Goal: Task Accomplishment & Management: Use online tool/utility

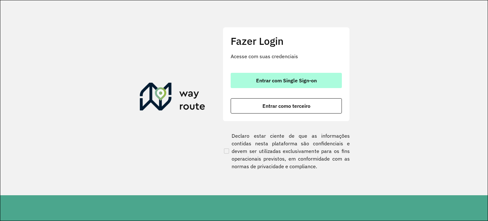
click at [304, 80] on span "Entrar com Single Sign-on" at bounding box center [286, 80] width 61 height 5
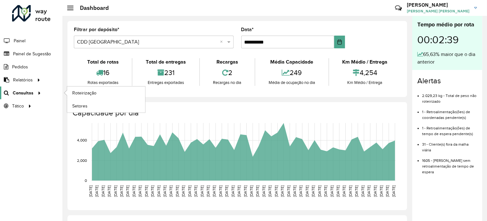
click at [24, 96] on link "Consultas" at bounding box center [21, 93] width 43 height 13
click at [86, 93] on span "Roteirização" at bounding box center [85, 93] width 26 height 7
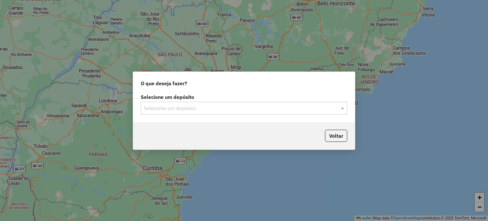
click at [266, 108] on input "text" at bounding box center [238, 109] width 188 height 8
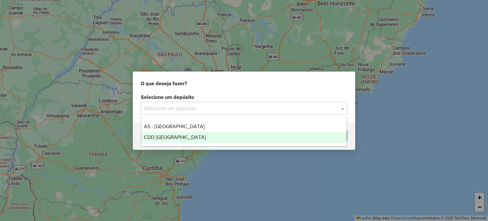
click at [170, 133] on div "CDD Rondonópolis" at bounding box center [245, 137] width 206 height 11
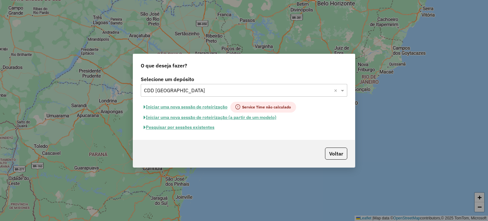
click at [196, 107] on button "Iniciar uma nova sessão de roteirização" at bounding box center [186, 107] width 90 height 11
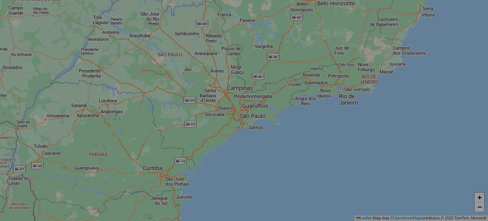
select select "*"
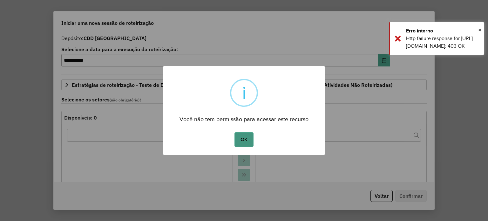
click at [244, 138] on button "OK" at bounding box center [244, 139] width 19 height 15
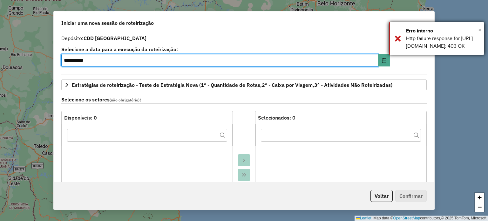
click at [480, 29] on span "×" at bounding box center [480, 29] width 3 height 7
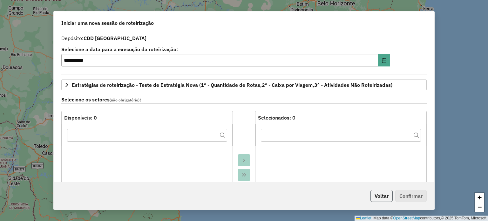
click at [392, 199] on button "Voltar" at bounding box center [382, 196] width 22 height 12
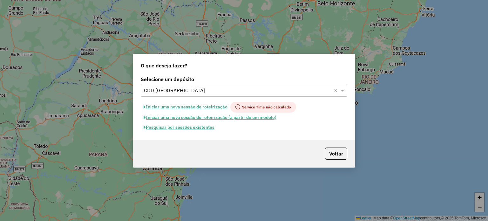
click at [178, 117] on button "Iniciar uma nova sessão de roteirização (a partir de um modelo)" at bounding box center [210, 118] width 139 height 10
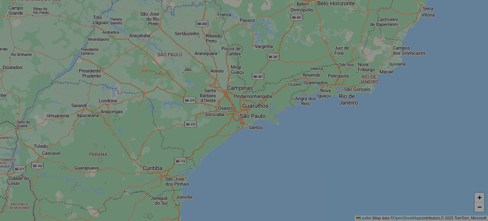
select select "*"
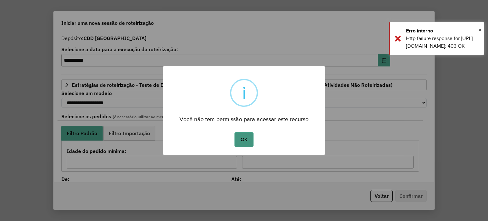
click at [247, 136] on button "OK" at bounding box center [244, 139] width 19 height 15
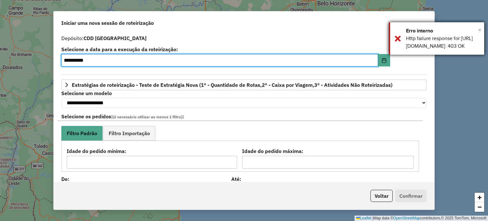
click at [481, 29] on span "×" at bounding box center [480, 29] width 3 height 7
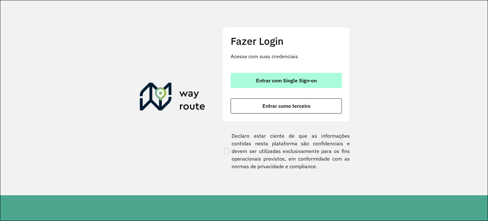
click at [255, 81] on button "Entrar com Single Sign-on" at bounding box center [286, 80] width 111 height 15
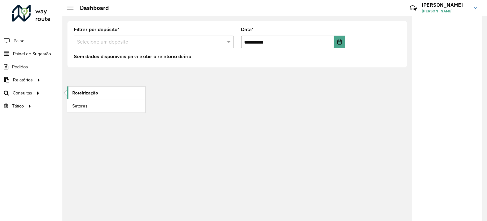
click at [84, 93] on span "Roteirização" at bounding box center [85, 93] width 26 height 7
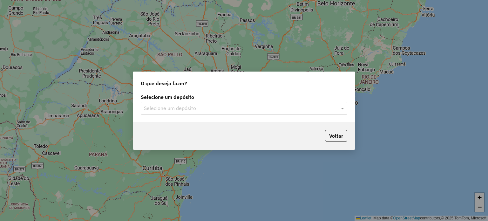
click at [244, 106] on input "text" at bounding box center [238, 109] width 188 height 8
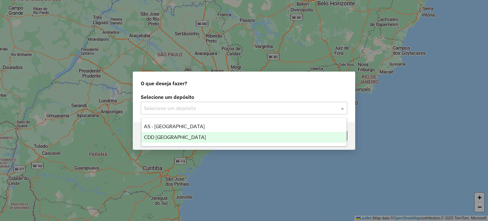
click at [191, 135] on div "CDD Rondonópolis" at bounding box center [245, 137] width 206 height 11
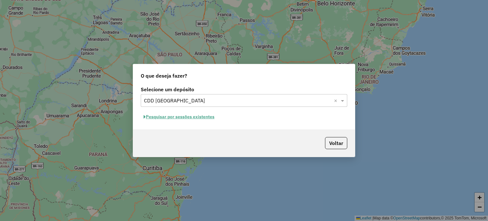
click at [197, 116] on button "Pesquisar por sessões existentes" at bounding box center [179, 117] width 77 height 10
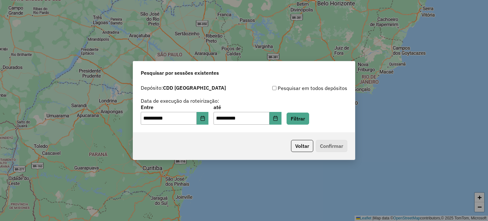
click at [338, 144] on p-footer "Voltar Confirmar" at bounding box center [318, 146] width 59 height 12
click at [308, 113] on button "Filtrar" at bounding box center [298, 119] width 23 height 12
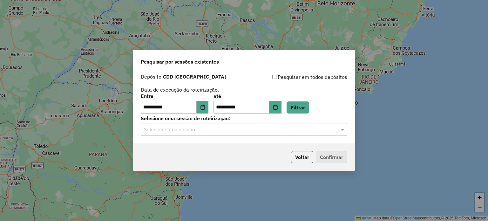
click at [313, 128] on input "text" at bounding box center [238, 130] width 188 height 8
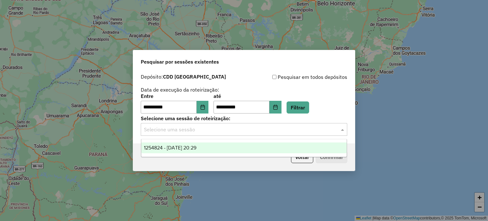
click at [231, 145] on div "1254824 - 28/08/2025 20:29" at bounding box center [245, 147] width 206 height 11
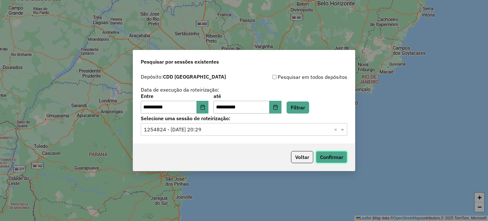
click at [345, 163] on button "Confirmar" at bounding box center [331, 157] width 31 height 12
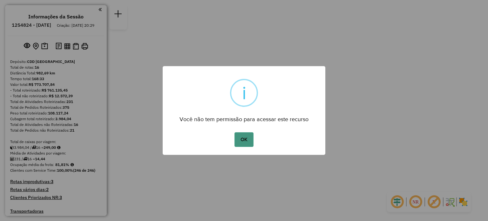
click at [241, 138] on button "OK" at bounding box center [244, 139] width 19 height 15
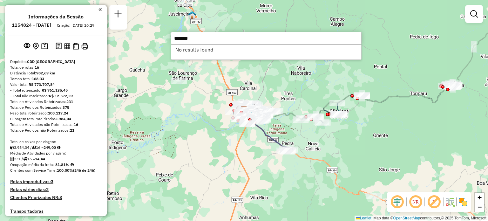
drag, startPoint x: 200, startPoint y: 35, endPoint x: 160, endPoint y: 37, distance: 39.8
click at [160, 36] on hb-router-mapa "Informações da Sessão 1254824 - 28/08/2025 Criação: 27/08/2025 20:29 Depósito: …" at bounding box center [244, 110] width 488 height 221
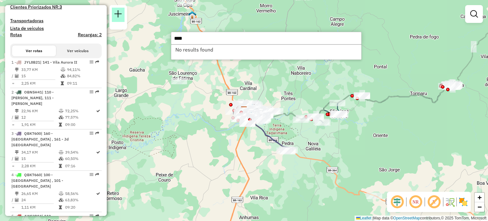
scroll to position [191, 0]
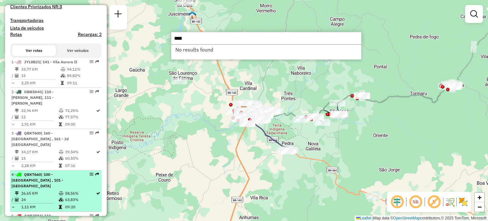
type input "****"
click at [54, 181] on div "4 - QBK7660 | 100 - Dom Osório , 101 - Parque Nova Era" at bounding box center [44, 180] width 67 height 17
select select "**********"
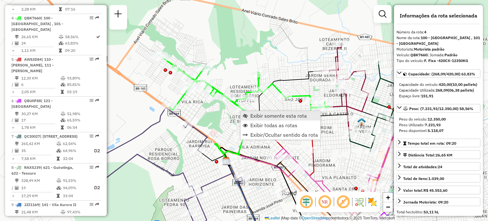
scroll to position [356, 0]
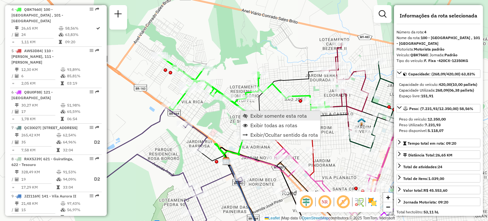
click at [261, 114] on span "Exibir somente esta rota" at bounding box center [279, 115] width 57 height 5
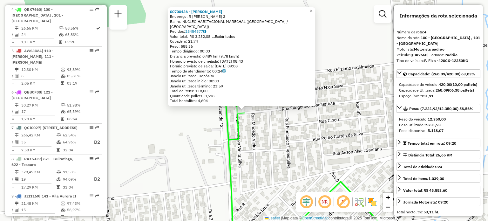
click at [313, 14] on span "×" at bounding box center [311, 10] width 3 height 5
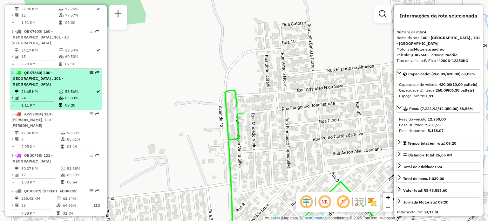
scroll to position [292, 0]
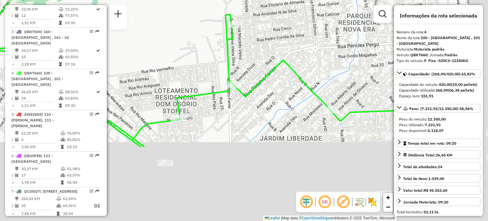
drag, startPoint x: 327, startPoint y: 122, endPoint x: 308, endPoint y: 65, distance: 60.8
click at [290, 53] on div "Janela de atendimento Grade de atendimento Capacidade Transportadoras Veículos …" at bounding box center [244, 110] width 488 height 221
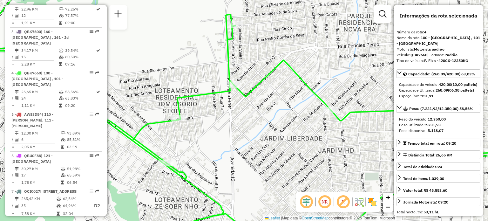
drag, startPoint x: 302, startPoint y: 110, endPoint x: 309, endPoint y: 98, distance: 14.0
click at [309, 99] on div "Janela de atendimento Grade de atendimento Capacidade Transportadoras Veículos …" at bounding box center [244, 110] width 488 height 221
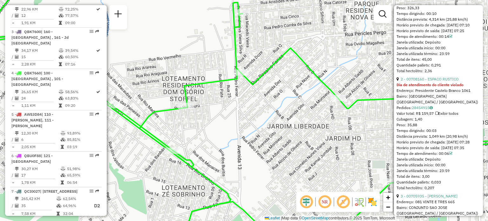
scroll to position [286, 0]
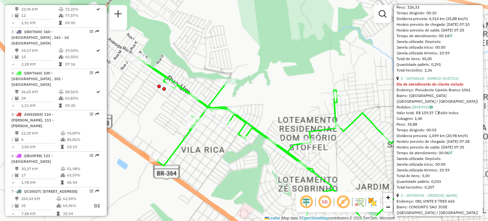
drag, startPoint x: 225, startPoint y: 155, endPoint x: 228, endPoint y: 164, distance: 9.6
click at [228, 164] on div "Janela de atendimento Grade de atendimento Capacidade Transportadoras Veículos …" at bounding box center [244, 110] width 488 height 221
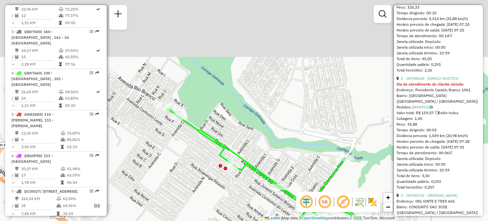
drag, startPoint x: 154, startPoint y: 96, endPoint x: 193, endPoint y: 199, distance: 109.7
click at [193, 202] on div "Janela de atendimento Grade de atendimento Capacidade Transportadoras Veículos …" at bounding box center [244, 110] width 488 height 221
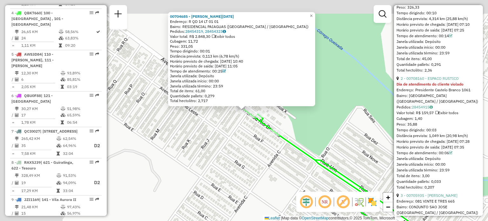
scroll to position [356, 0]
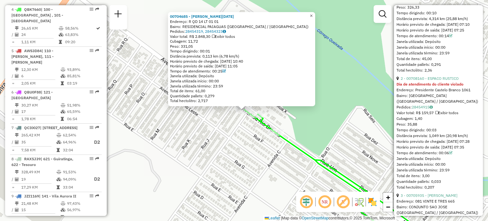
click at [313, 13] on span "×" at bounding box center [311, 15] width 3 height 5
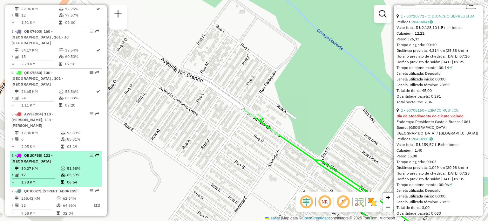
scroll to position [292, 0]
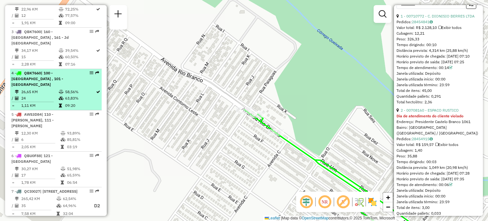
click at [90, 72] on em at bounding box center [92, 73] width 4 height 4
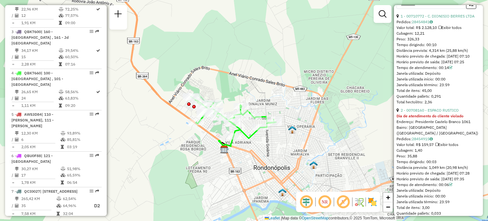
drag, startPoint x: 280, startPoint y: 148, endPoint x: 257, endPoint y: 136, distance: 26.0
click at [257, 136] on div "Janela de atendimento Grade de atendimento Capacidade Transportadoras Veículos …" at bounding box center [244, 110] width 488 height 221
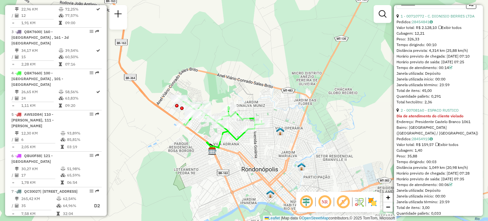
drag, startPoint x: 256, startPoint y: 140, endPoint x: 248, endPoint y: 142, distance: 8.0
click at [248, 142] on div "Janela de atendimento Grade de atendimento Capacidade Transportadoras Veículos …" at bounding box center [244, 110] width 488 height 221
click at [391, 75] on div "Janela de atendimento Grade de atendimento Capacidade Transportadoras Veículos …" at bounding box center [244, 110] width 488 height 221
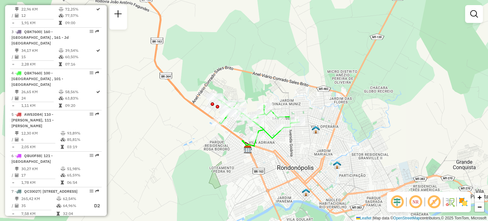
drag, startPoint x: 315, startPoint y: 108, endPoint x: 337, endPoint y: 107, distance: 22.6
click at [337, 107] on div "Janela de atendimento Grade de atendimento Capacidade Transportadoras Veículos …" at bounding box center [244, 110] width 488 height 221
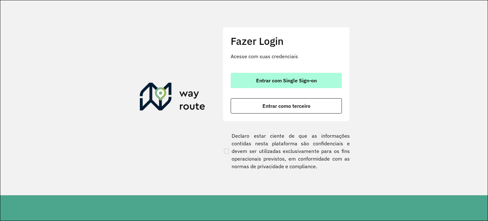
click at [288, 80] on span "Entrar com Single Sign-on" at bounding box center [286, 80] width 61 height 5
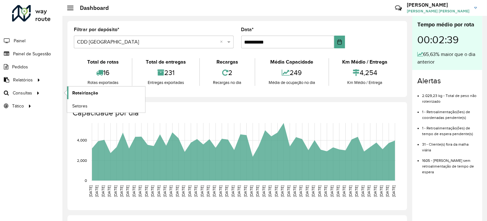
click at [95, 93] on span "Roteirização" at bounding box center [85, 93] width 26 height 7
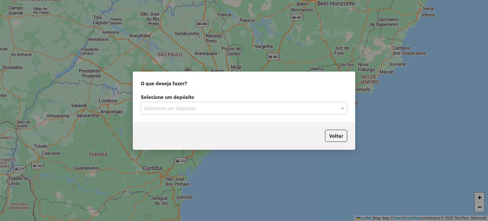
click at [232, 108] on input "text" at bounding box center [238, 109] width 188 height 8
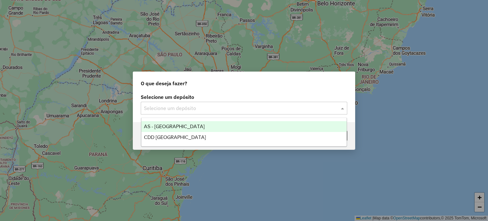
click at [202, 126] on div "AS - RONDONOPOLIS" at bounding box center [245, 126] width 206 height 11
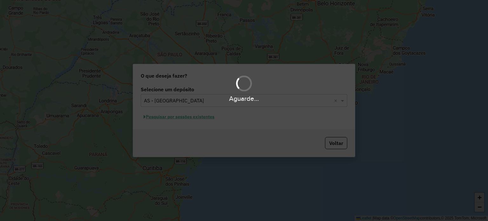
click at [202, 126] on div "Aguarde..." at bounding box center [244, 110] width 488 height 221
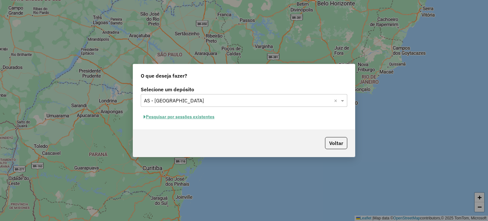
click at [229, 100] on input "text" at bounding box center [238, 101] width 188 height 8
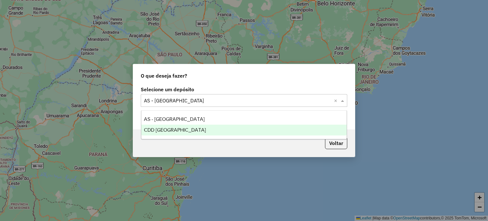
click at [179, 130] on span "CDD [GEOGRAPHIC_DATA]" at bounding box center [175, 129] width 62 height 5
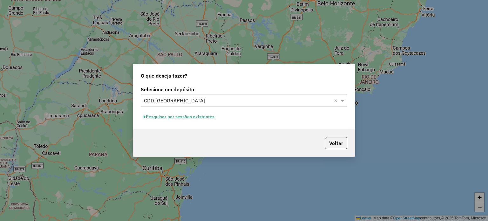
click at [207, 117] on button "Pesquisar por sessões existentes" at bounding box center [179, 117] width 77 height 10
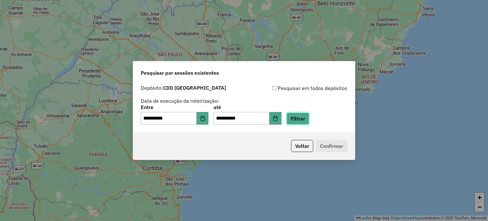
click at [309, 116] on button "Filtrar" at bounding box center [298, 119] width 23 height 12
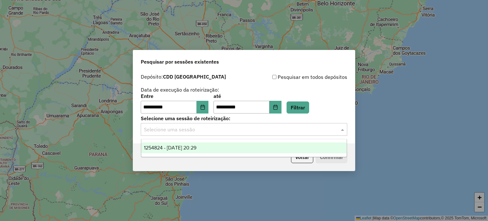
click at [293, 129] on input "text" at bounding box center [238, 130] width 188 height 8
drag, startPoint x: 268, startPoint y: 149, endPoint x: 296, endPoint y: 159, distance: 29.5
click at [268, 149] on div "1254824 - 28/08/2025 20:29" at bounding box center [245, 147] width 206 height 11
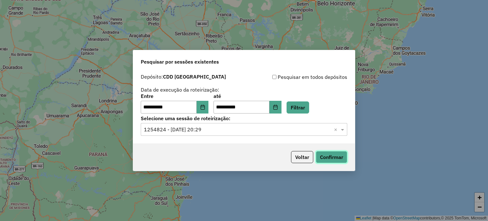
click at [334, 161] on button "Confirmar" at bounding box center [331, 157] width 31 height 12
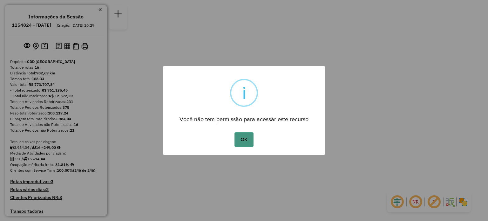
click at [242, 138] on button "OK" at bounding box center [244, 139] width 19 height 15
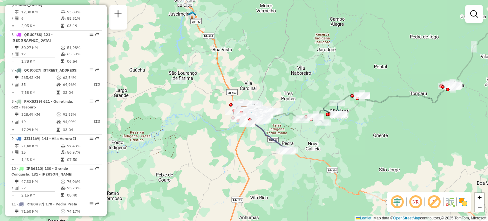
scroll to position [445, 0]
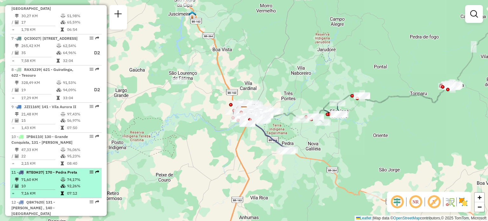
click at [42, 171] on div "11 - RTE0H37 | 170 - Pedra Preta" at bounding box center [44, 173] width 67 height 6
select select "**********"
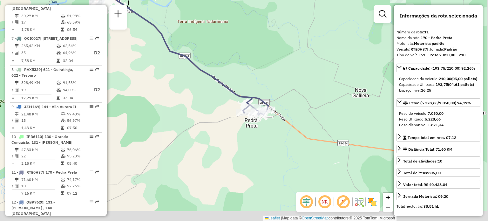
drag, startPoint x: 312, startPoint y: 147, endPoint x: 256, endPoint y: 86, distance: 82.8
click at [256, 86] on div "Janela de atendimento Grade de atendimento Capacidade Transportadoras Veículos …" at bounding box center [244, 110] width 488 height 221
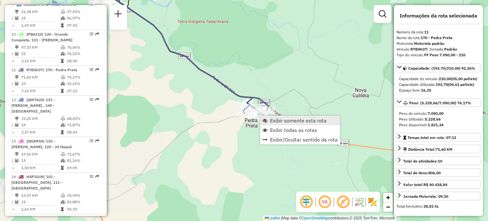
scroll to position [602, 0]
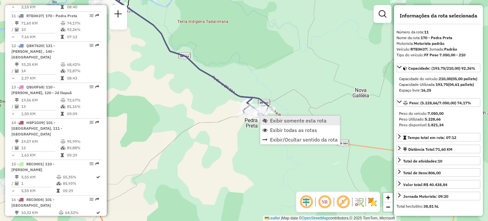
click at [274, 121] on span "Exibir somente esta rota" at bounding box center [298, 120] width 57 height 5
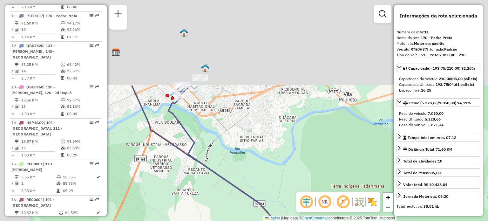
drag, startPoint x: 186, startPoint y: 61, endPoint x: 239, endPoint y: 174, distance: 125.3
click at [242, 179] on div "Janela de atendimento Grade de atendimento Capacidade Transportadoras Veículos …" at bounding box center [244, 110] width 488 height 221
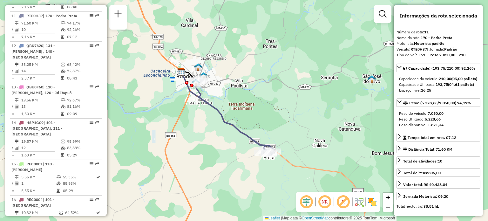
drag, startPoint x: 293, startPoint y: 157, endPoint x: 256, endPoint y: 113, distance: 57.4
click at [256, 113] on div "Janela de atendimento Grade de atendimento Capacidade Transportadoras Veículos …" at bounding box center [244, 110] width 488 height 221
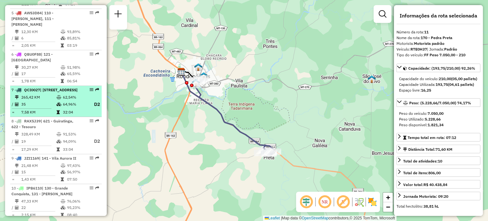
scroll to position [379, 0]
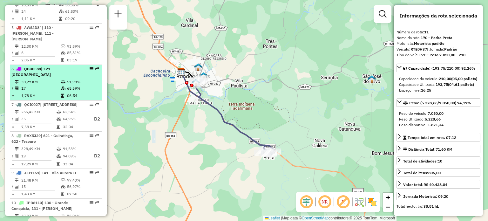
click at [39, 79] on td "30,27 KM" at bounding box center [40, 82] width 39 height 6
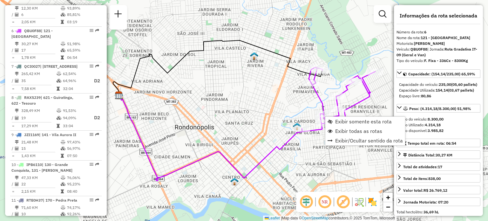
scroll to position [427, 0]
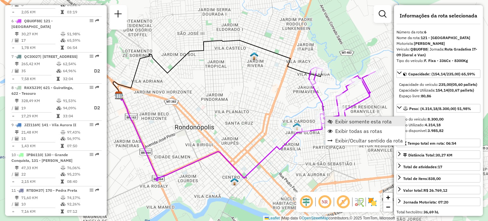
click at [343, 123] on span "Exibir somente esta rota" at bounding box center [364, 121] width 57 height 5
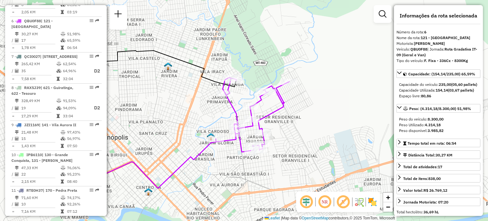
drag, startPoint x: 312, startPoint y: 131, endPoint x: 245, endPoint y: 77, distance: 86.4
click at [299, 119] on div "Janela de atendimento Grade de atendimento Capacidade Transportadoras Veículos …" at bounding box center [244, 110] width 488 height 221
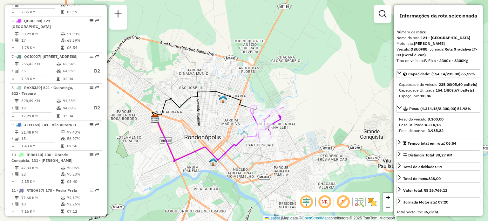
drag, startPoint x: 297, startPoint y: 151, endPoint x: 289, endPoint y: 146, distance: 9.2
click at [290, 146] on div "Janela de atendimento Grade de atendimento Capacidade Transportadoras Veículos …" at bounding box center [244, 110] width 488 height 221
